Goal: Information Seeking & Learning: Find specific fact

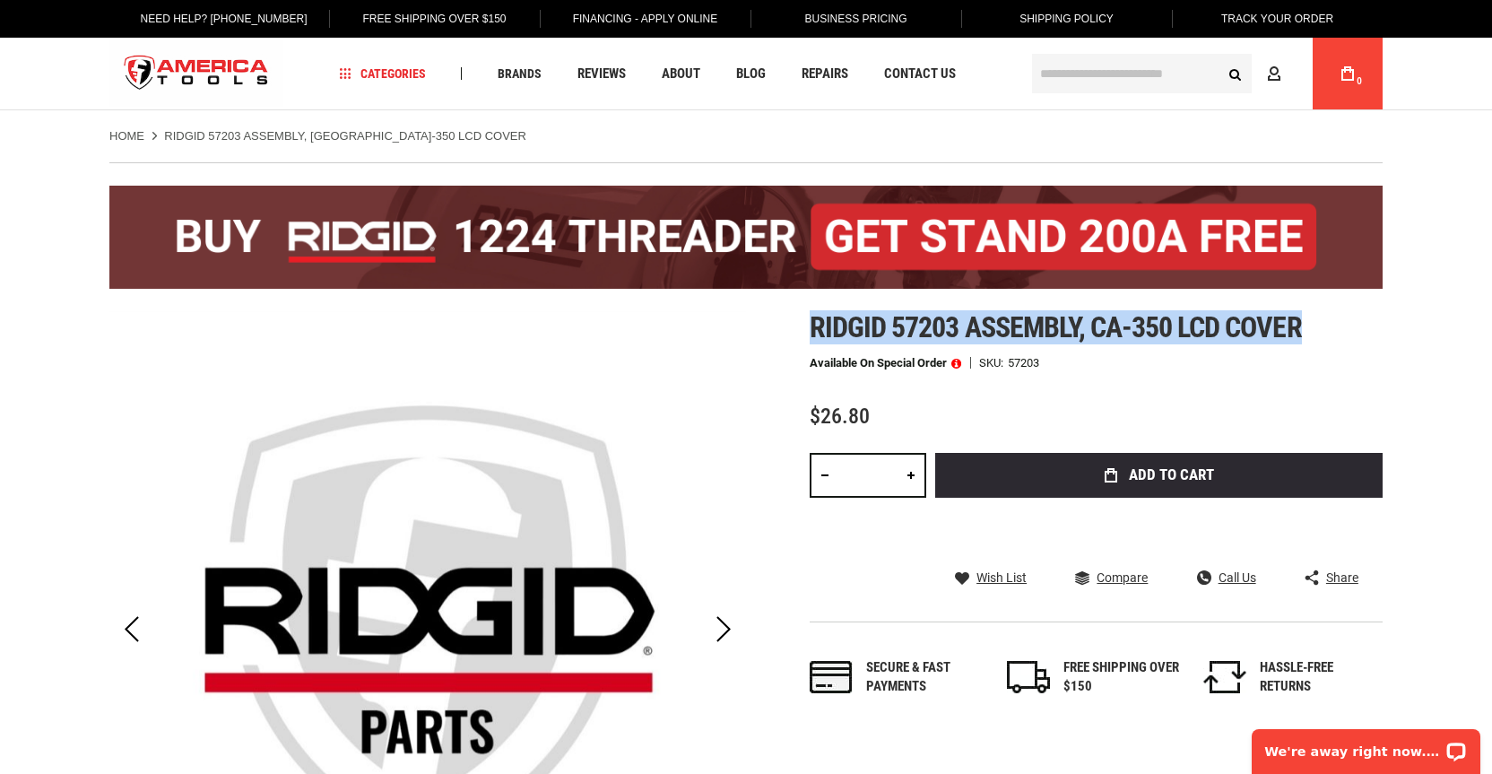
drag, startPoint x: 810, startPoint y: 328, endPoint x: 1305, endPoint y: 334, distance: 495.9
click at [1305, 334] on h1 "Ridgid 57203 assembly, ca-350 lcd cover" at bounding box center [1096, 327] width 573 height 32
copy span "Ridgid 57203 assembly, ca-350 lcd cover"
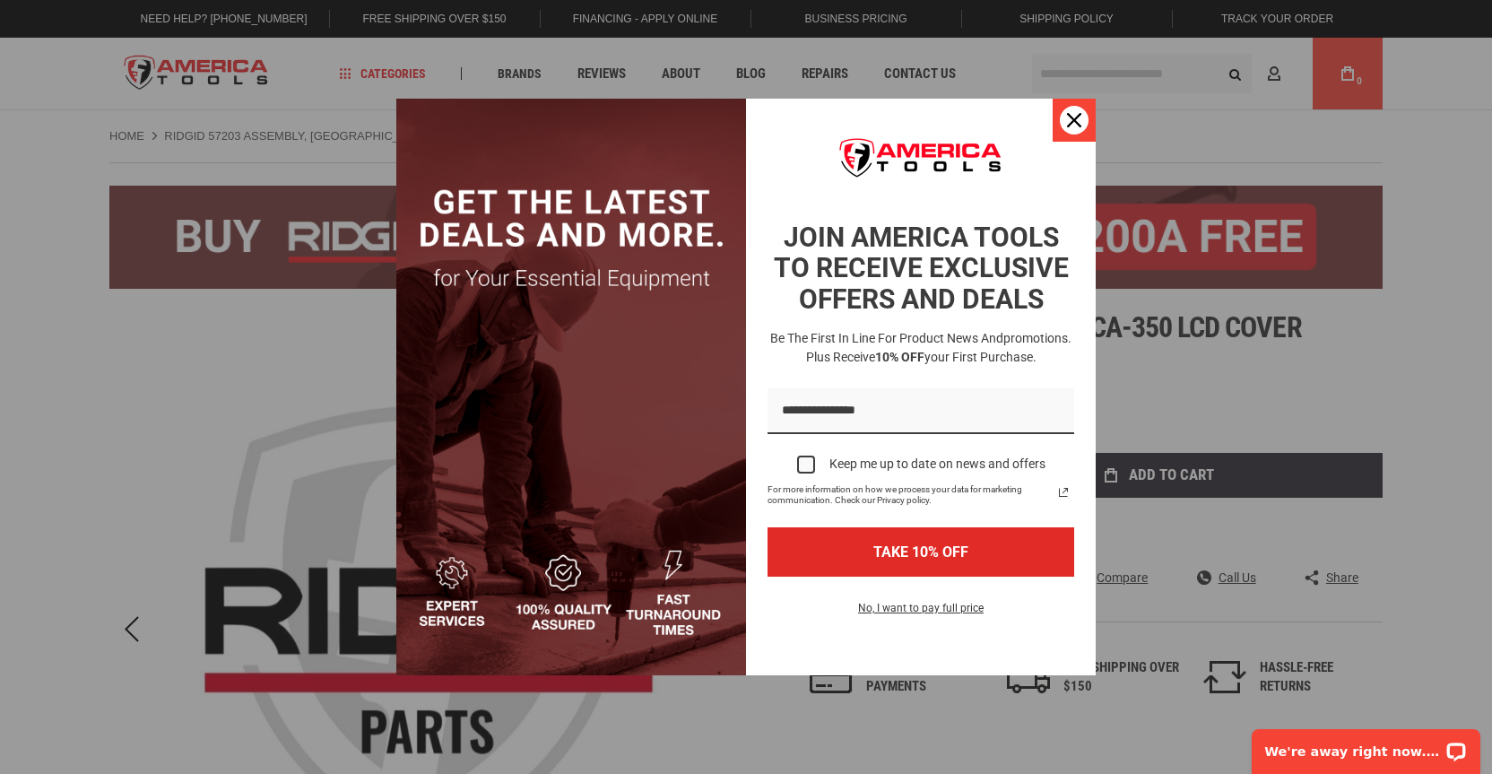
click at [1081, 112] on div "Close" at bounding box center [1074, 120] width 29 height 29
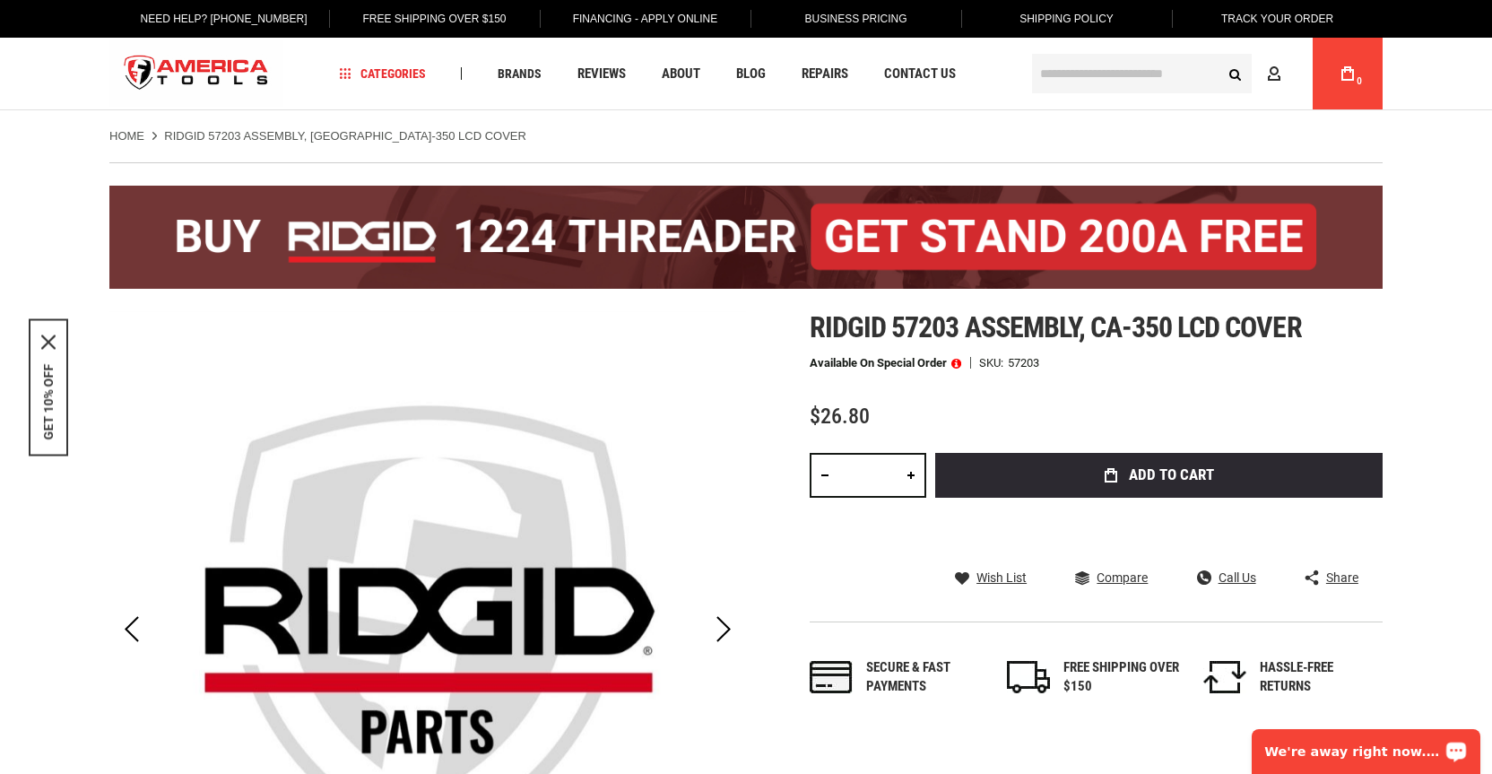
click at [1360, 770] on div "We're away right now. Please check back later!" at bounding box center [1366, 751] width 229 height 45
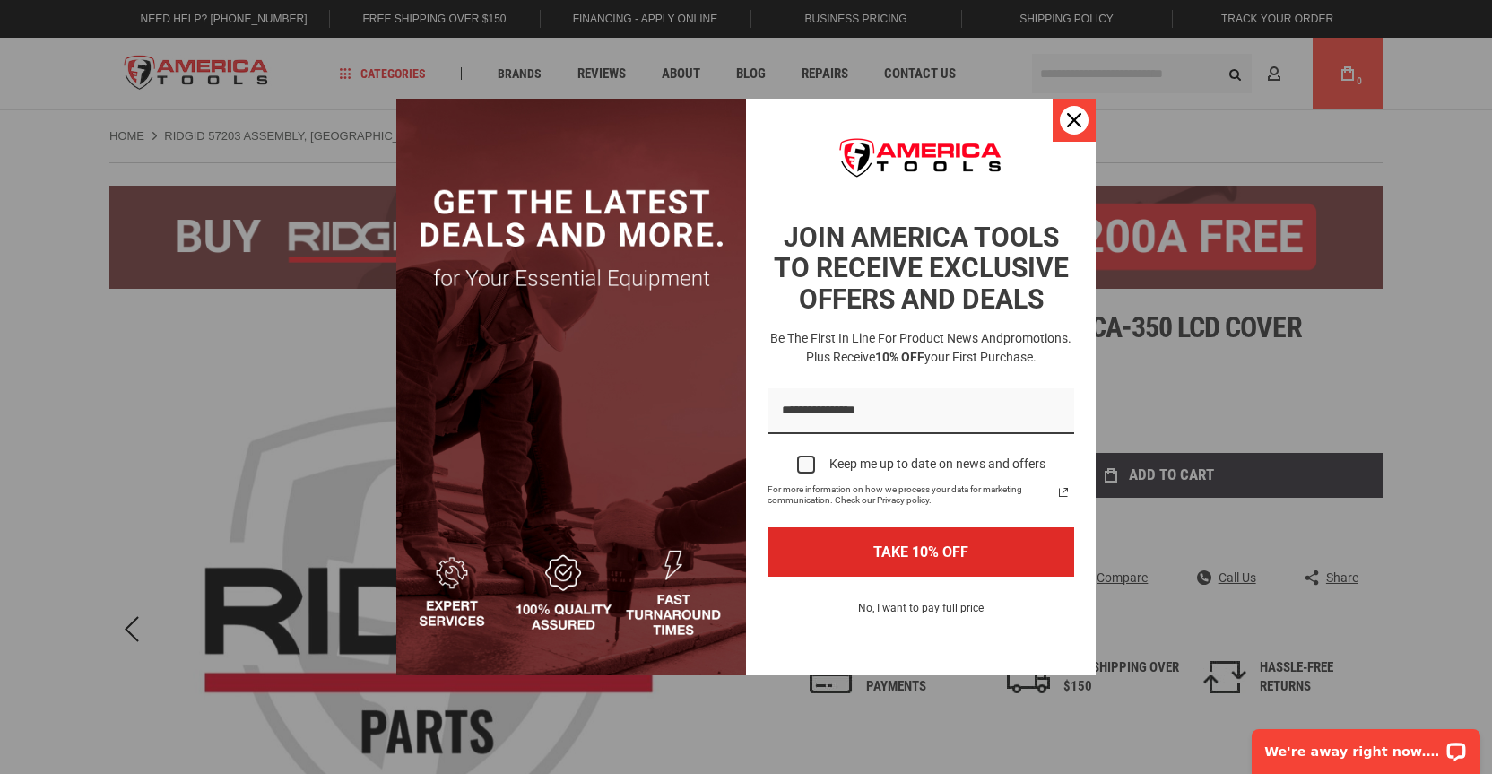
click at [1072, 121] on icon "close icon" at bounding box center [1074, 120] width 14 height 14
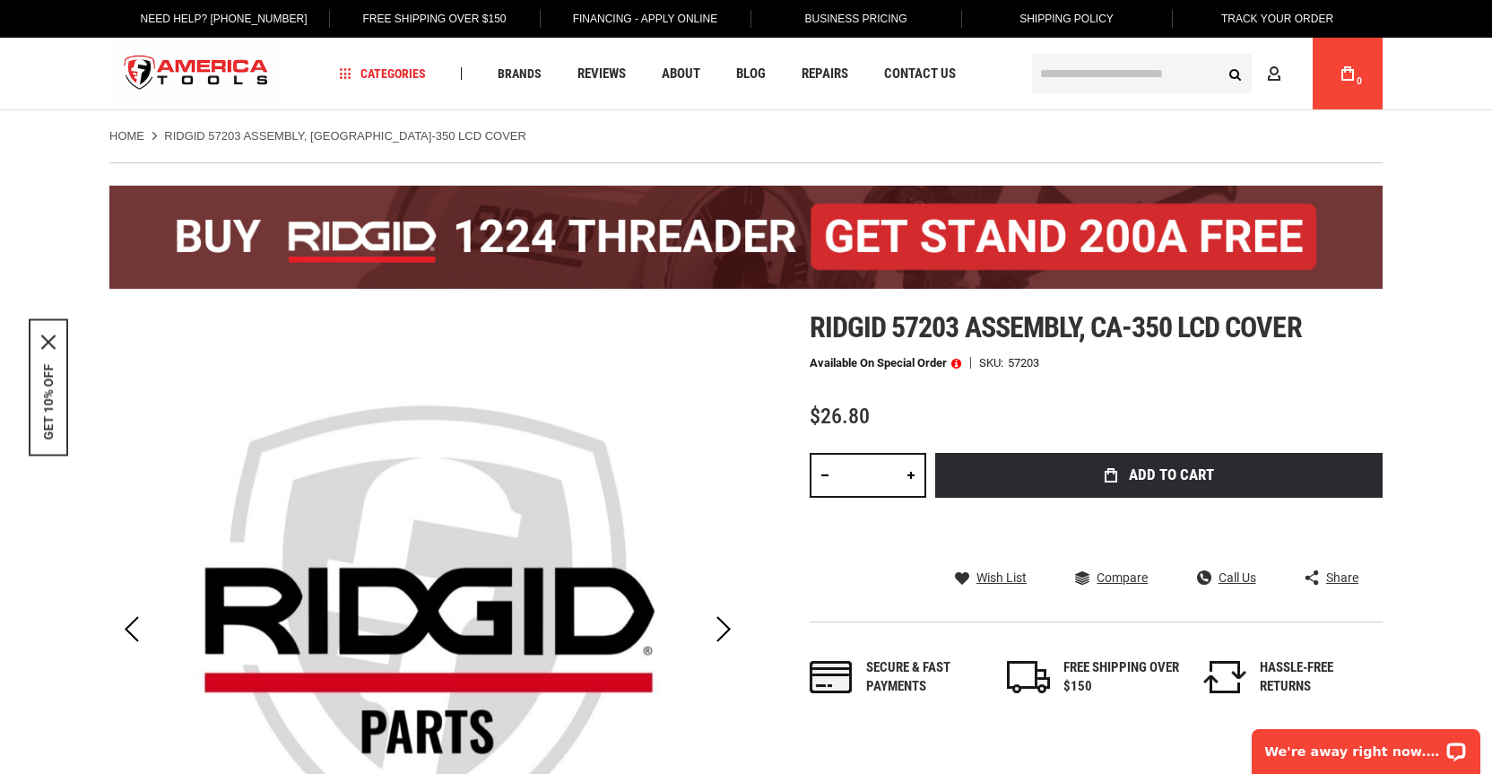
scroll to position [10, 0]
